Goal: Transaction & Acquisition: Purchase product/service

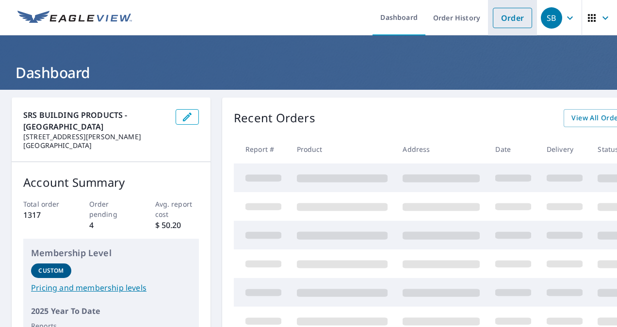
click at [519, 11] on link "Order" at bounding box center [512, 18] width 39 height 20
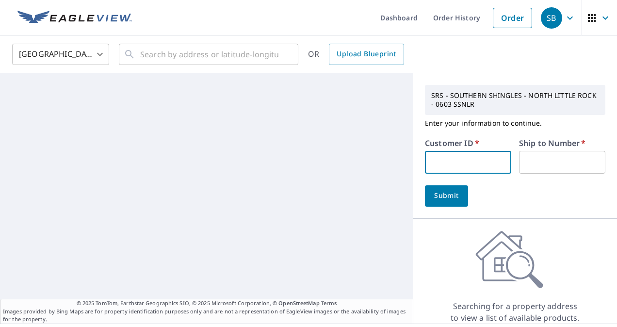
click at [453, 166] on input "text" at bounding box center [468, 162] width 86 height 23
type input "nat257"
click at [544, 162] on input "text" at bounding box center [562, 162] width 86 height 23
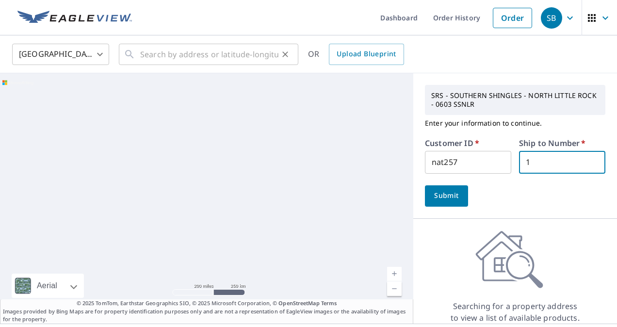
type input "1"
click at [197, 64] on input "text" at bounding box center [209, 54] width 138 height 27
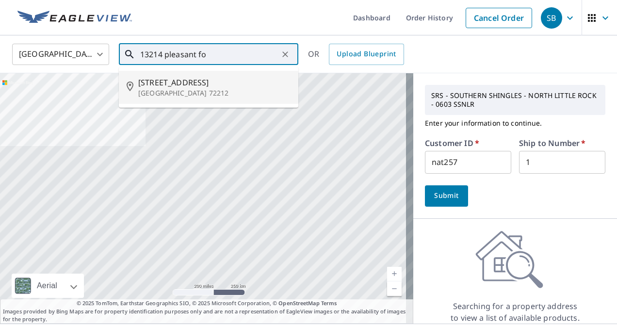
click at [195, 82] on span "[STREET_ADDRESS]" at bounding box center [214, 83] width 152 height 12
type input "[STREET_ADDRESS]"
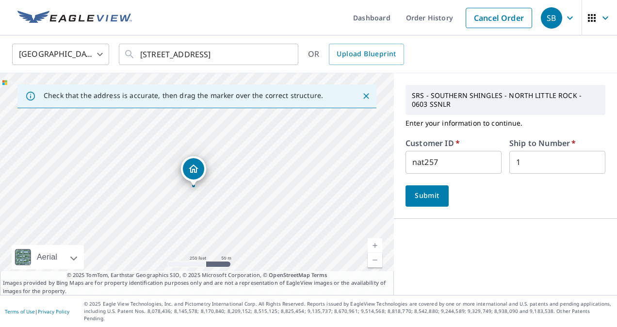
click at [421, 193] on span "Submit" at bounding box center [428, 196] width 28 height 12
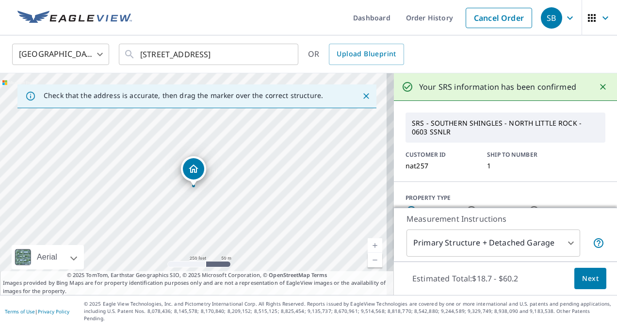
click at [575, 285] on button "Next" at bounding box center [591, 279] width 32 height 22
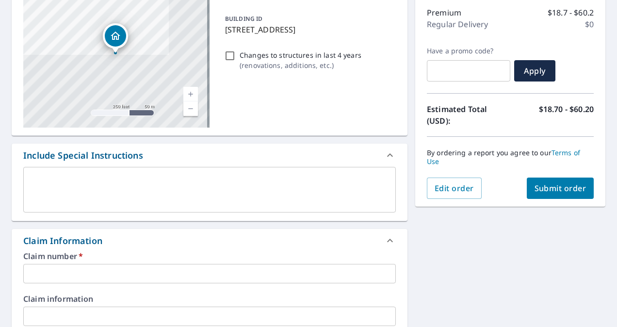
scroll to position [127, 0]
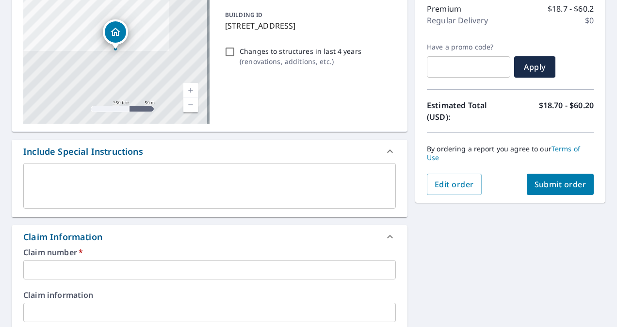
click at [199, 272] on input "text" at bounding box center [209, 269] width 373 height 19
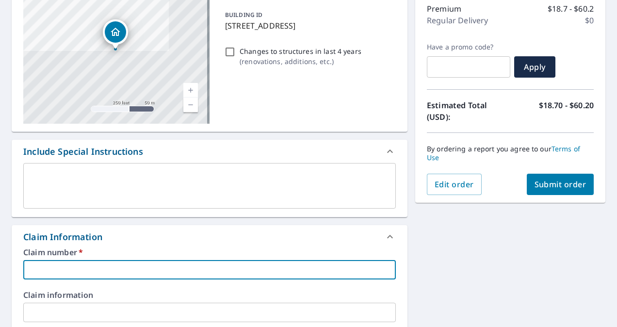
type input "n"
checkbox input "true"
type input "na"
checkbox input "true"
type input "nat"
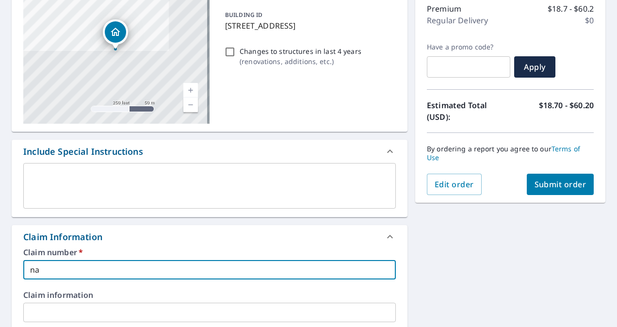
checkbox input "true"
type input "natu"
checkbox input "true"
type input "natur"
checkbox input "true"
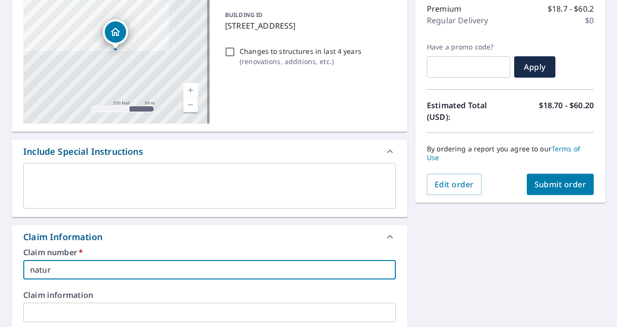
type input "natura"
checkbox input "true"
type input "natural"
checkbox input "true"
type input "natural"
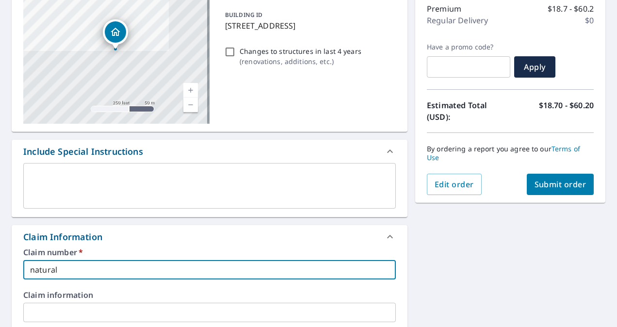
checkbox input "true"
type input "natural s"
checkbox input "true"
type input "natural st"
checkbox input "true"
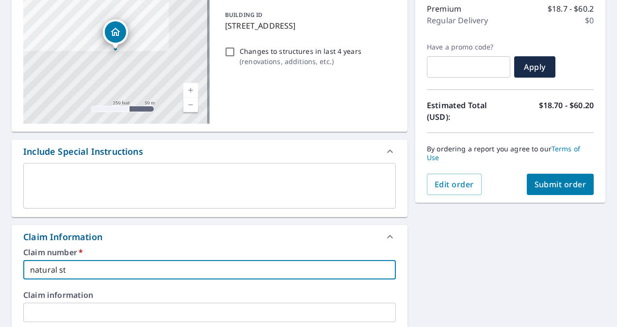
type input "natural sta"
checkbox input "true"
type input "natural stat"
checkbox input "true"
type input "natural state"
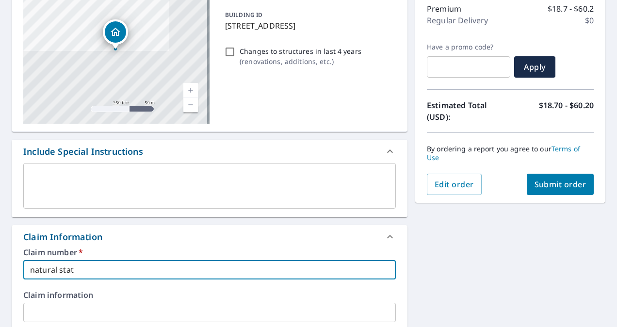
checkbox input "true"
type input "natural state"
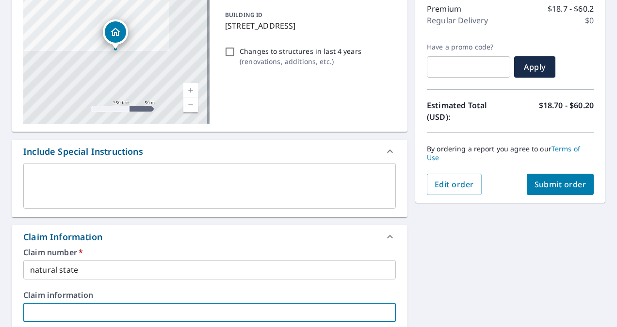
scroll to position [318, 0]
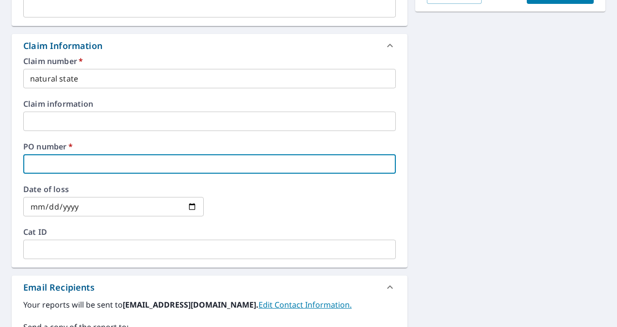
type input "1"
checkbox input "true"
type input "13"
checkbox input "true"
type input "132"
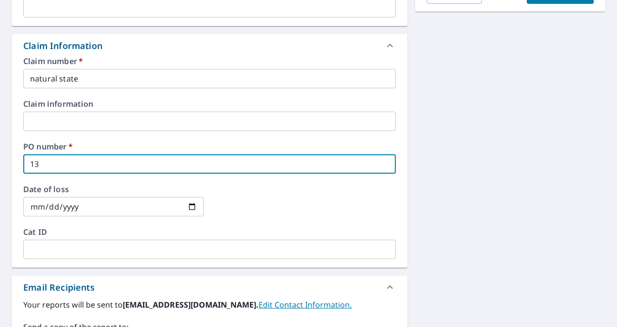
checkbox input "true"
type input "1321"
checkbox input "true"
type input "13214"
checkbox input "true"
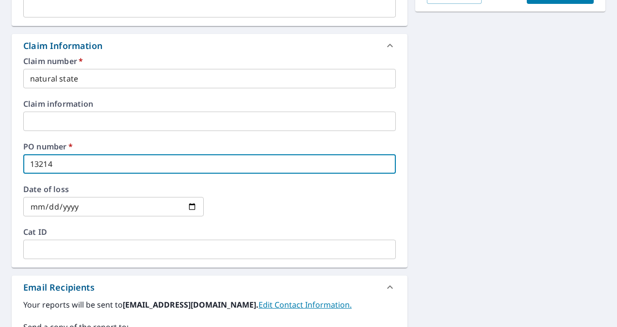
type input "13214"
checkbox input "true"
type input "13214 p"
checkbox input "true"
type input "13214 pl"
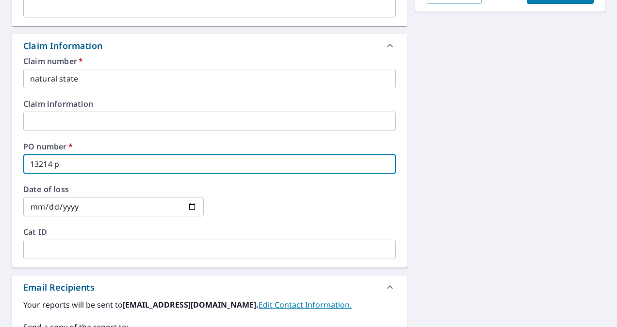
checkbox input "true"
type input "13214 ple"
checkbox input "true"
type input "13214 plea"
checkbox input "true"
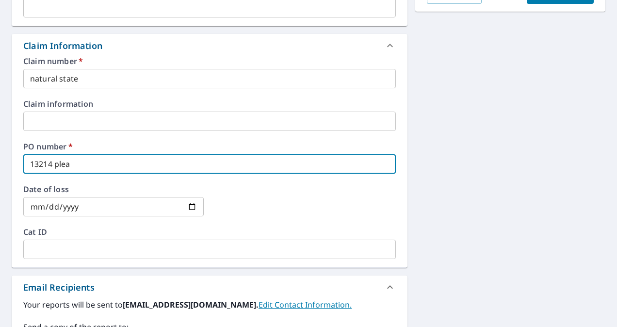
type input "13214 pleas"
checkbox input "true"
type input "13214 pleasa"
checkbox input "true"
type input "13214 pleasan"
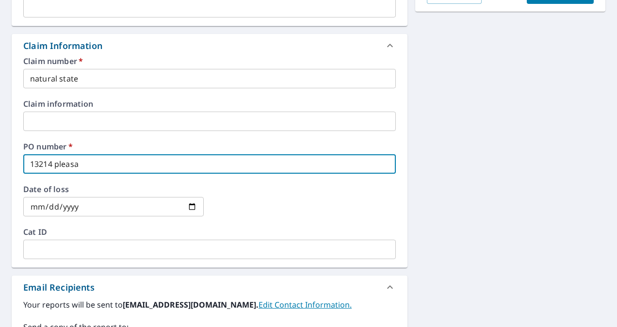
checkbox input "true"
type input "13214 pleasant"
checkbox input "true"
type input "13214 pleasant"
checkbox input "true"
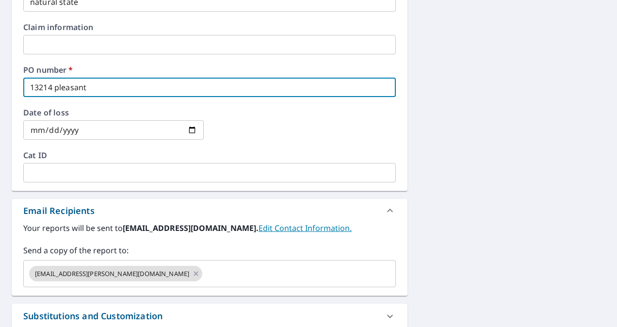
scroll to position [401, 0]
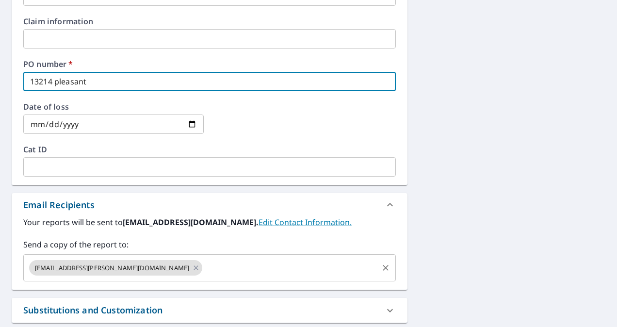
type input "13214 pleasant"
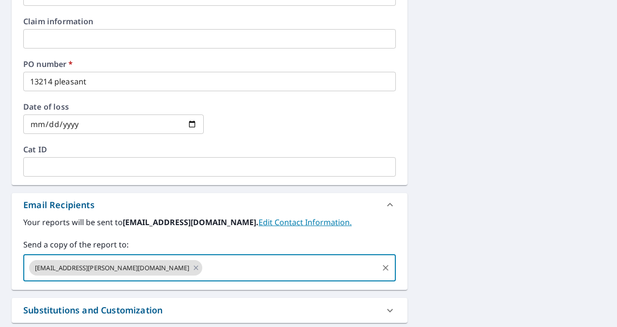
click at [204, 275] on input "text" at bounding box center [290, 268] width 173 height 18
checkbox input "true"
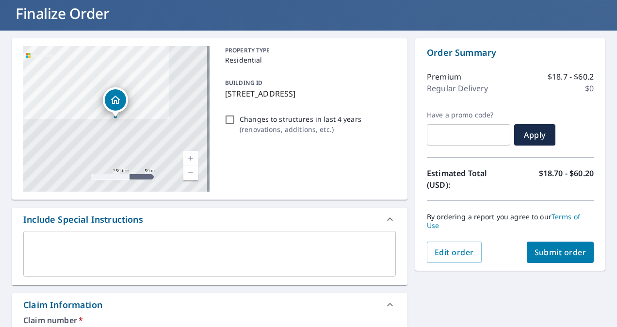
scroll to position [29, 0]
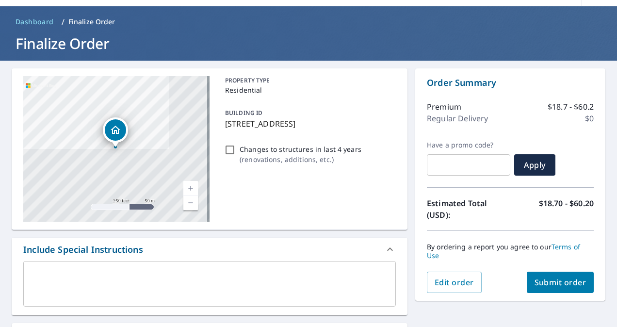
type input "[EMAIL_ADDRESS][PERSON_NAME][DOMAIN_NAME]"
click at [540, 287] on span "Submit order" at bounding box center [561, 282] width 52 height 11
checkbox input "true"
